Goal: Communication & Community: Share content

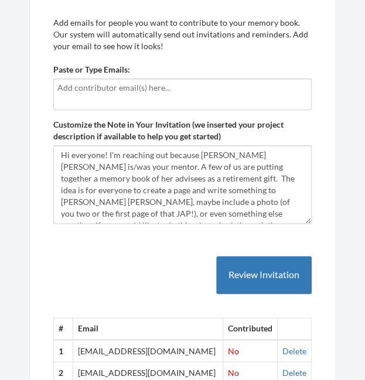
scroll to position [229, 0]
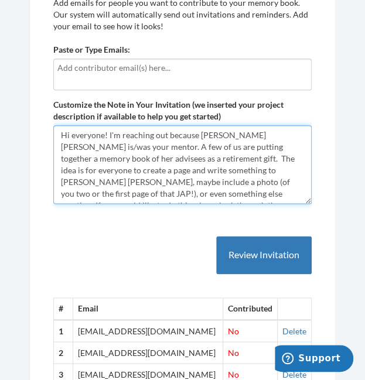
click at [264, 188] on textarea "Hi everyone! I'm reaching out because [PERSON_NAME] [PERSON_NAME] is/was your m…" at bounding box center [182, 164] width 259 height 79
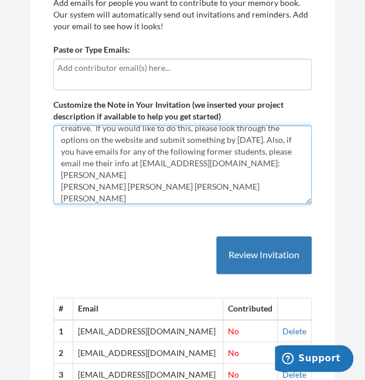
scroll to position [89, 0]
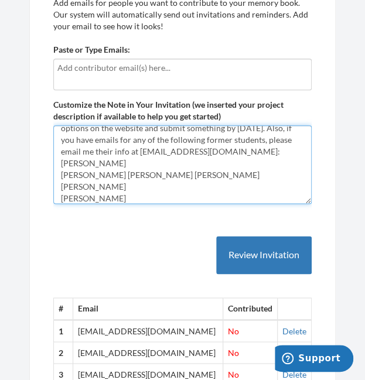
drag, startPoint x: 135, startPoint y: 171, endPoint x: 50, endPoint y: 177, distance: 84.7
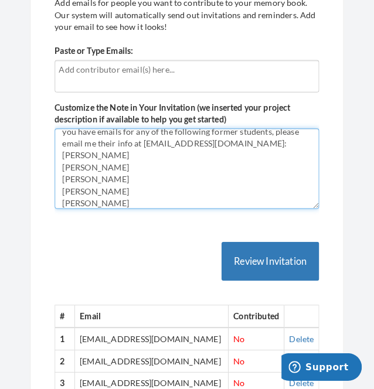
scroll to position [113, 0]
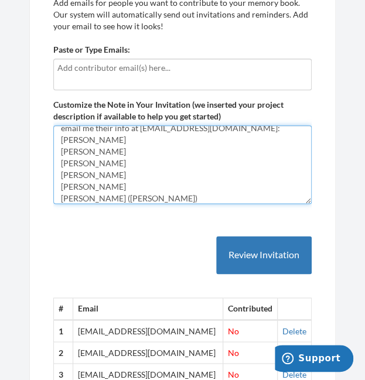
drag, startPoint x: 117, startPoint y: 151, endPoint x: 54, endPoint y: 152, distance: 63.3
click at [54, 152] on textarea "Hi everyone! I'm reaching out because [PERSON_NAME] [PERSON_NAME] is/was your m…" at bounding box center [182, 164] width 259 height 79
type textarea "Hi everyone! I'm reaching out because [PERSON_NAME] [PERSON_NAME] is/was your m…"
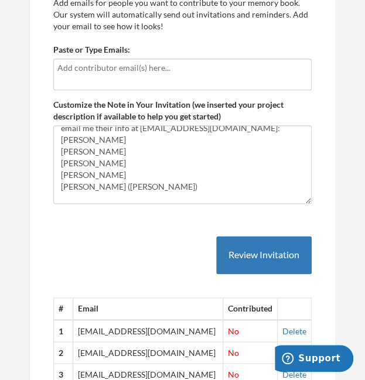
click at [101, 74] on div at bounding box center [182, 75] width 259 height 32
type input "[EMAIL_ADDRESS][DOMAIN_NAME]"
click at [170, 77] on div "[EMAIL_ADDRESS][DOMAIN_NAME]" at bounding box center [182, 75] width 259 height 32
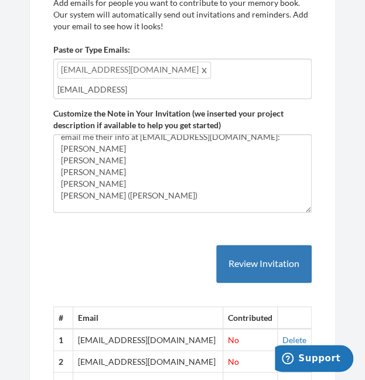
type input "[EMAIL_ADDRESS][DOMAIN_NAME]"
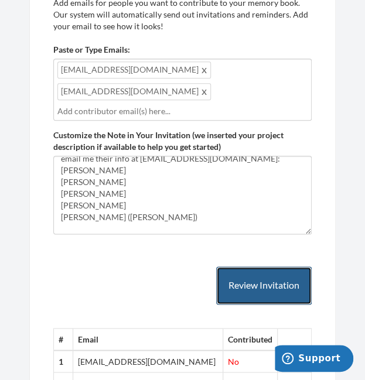
click at [254, 267] on button "Review Invitation" at bounding box center [264, 286] width 96 height 38
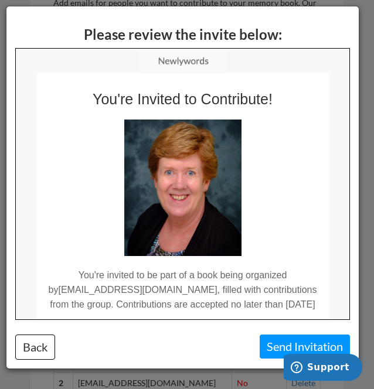
scroll to position [0, 0]
click at [277, 350] on button "Send Invitation" at bounding box center [305, 347] width 90 height 24
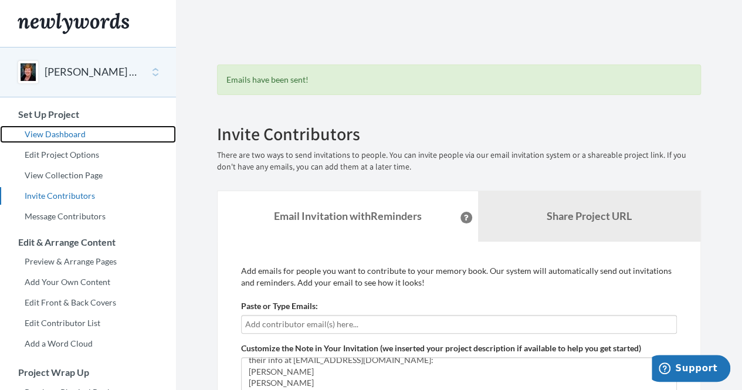
click at [79, 129] on link "View Dashboard" at bounding box center [88, 134] width 176 height 18
